Goal: Use online tool/utility: Use online tool/utility

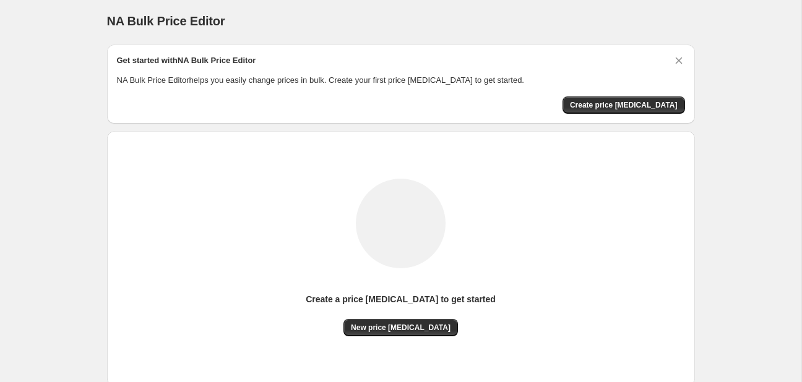
scroll to position [80, 0]
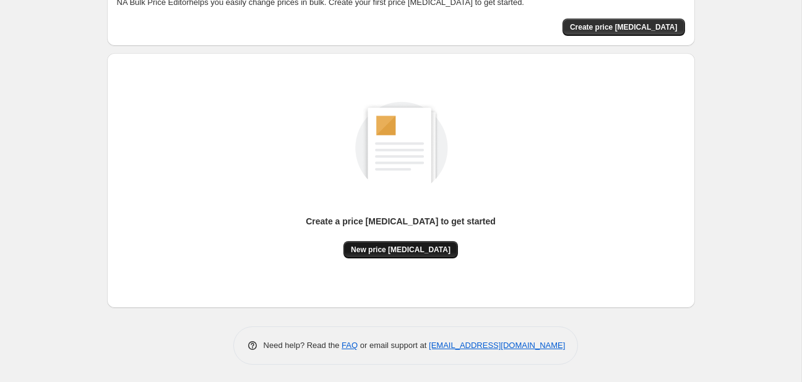
drag, startPoint x: 385, startPoint y: 261, endPoint x: 385, endPoint y: 252, distance: 8.7
click at [385, 261] on div "Create a price [MEDICAL_DATA] to get started New price [MEDICAL_DATA]" at bounding box center [401, 180] width 568 height 235
click at [385, 252] on span "New price [MEDICAL_DATA]" at bounding box center [401, 250] width 100 height 10
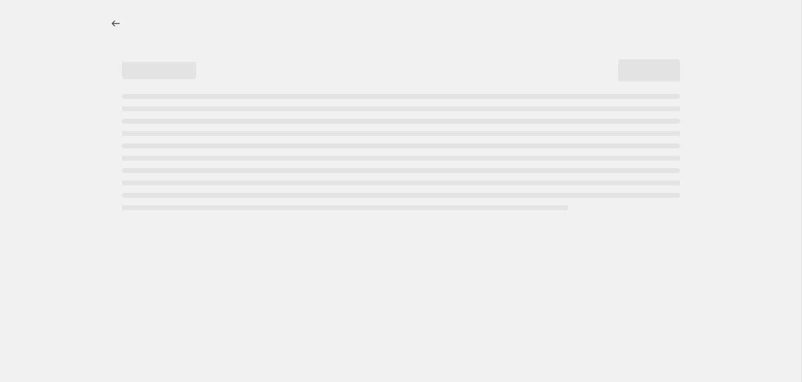
select select "percentage"
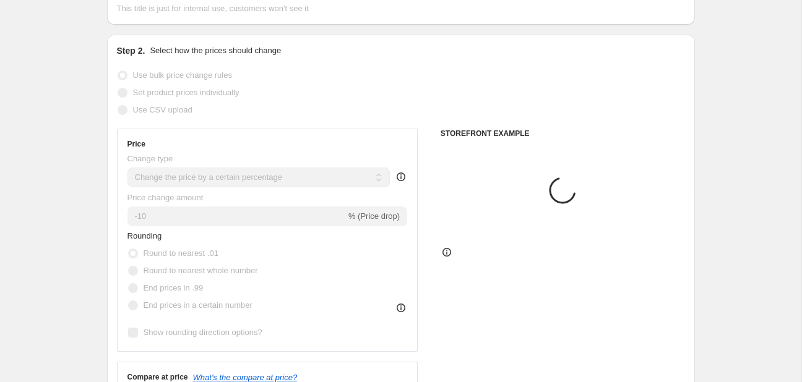
scroll to position [131, 0]
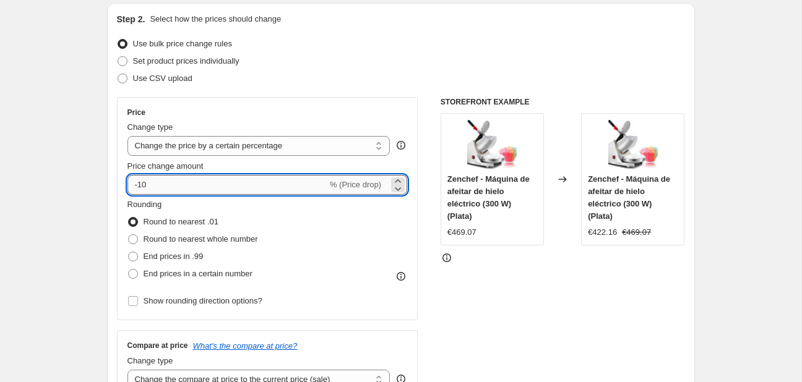
click at [217, 191] on input "-10" at bounding box center [227, 185] width 200 height 20
type input "-1"
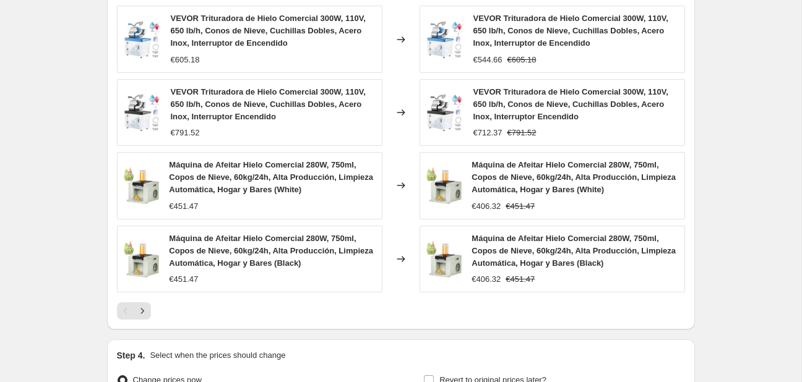
scroll to position [923, 0]
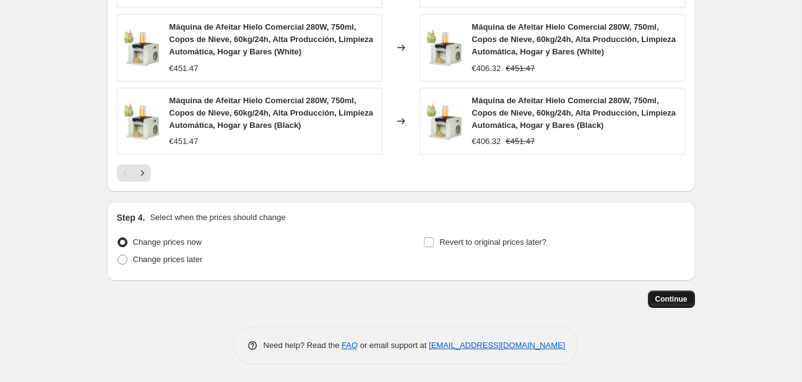
type input "-30"
click at [674, 297] on span "Continue" at bounding box center [671, 300] width 32 height 10
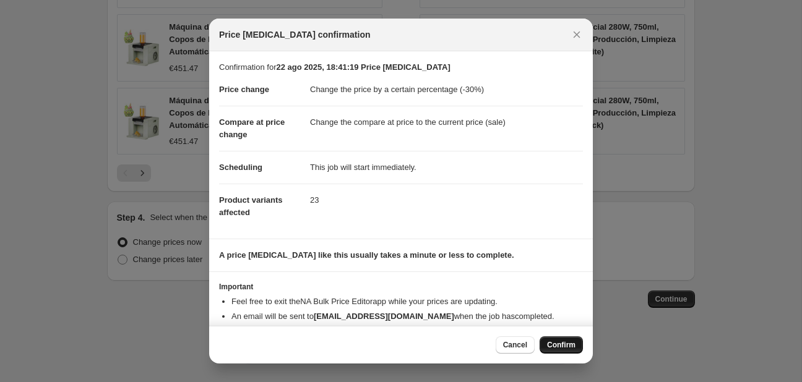
click at [551, 351] on button "Confirm" at bounding box center [561, 345] width 43 height 17
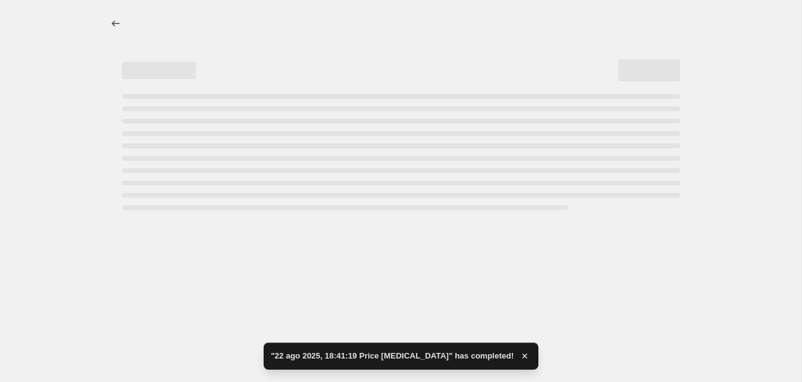
select select "percentage"
